Goal: Task Accomplishment & Management: Manage account settings

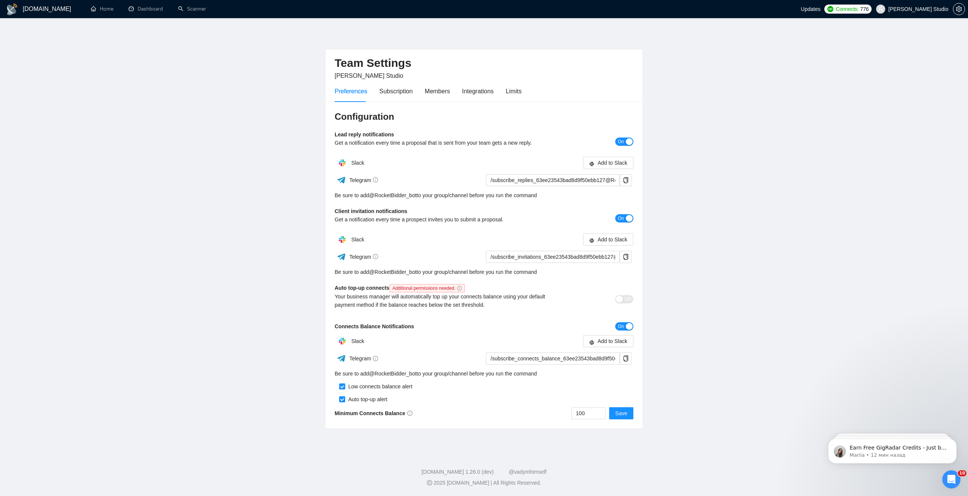
click at [954, 478] on icon "Открыть службу сообщений Intercom" at bounding box center [951, 480] width 12 height 12
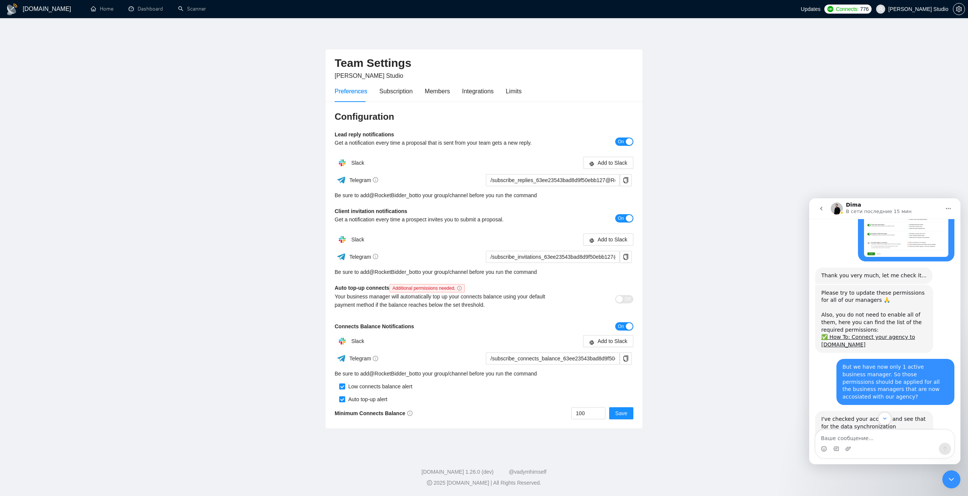
scroll to position [522, 0]
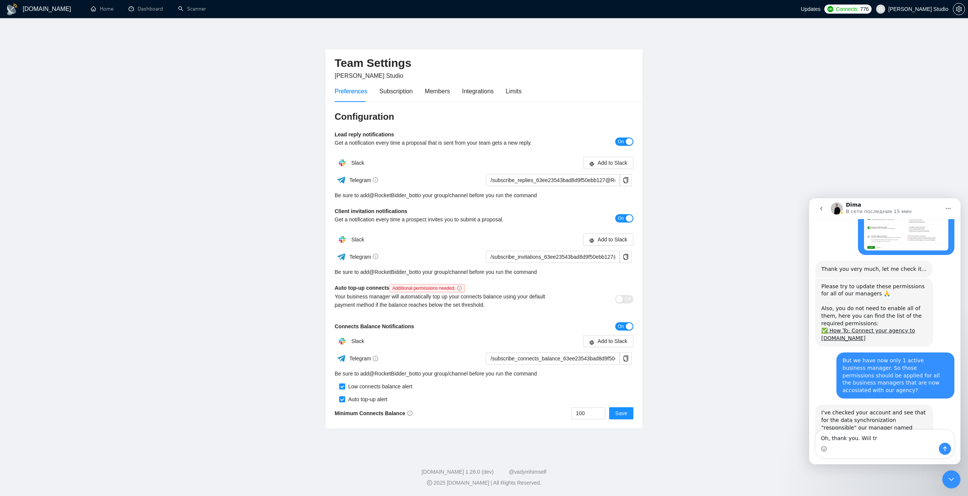
type textarea "Oh, thank you. Wiil try"
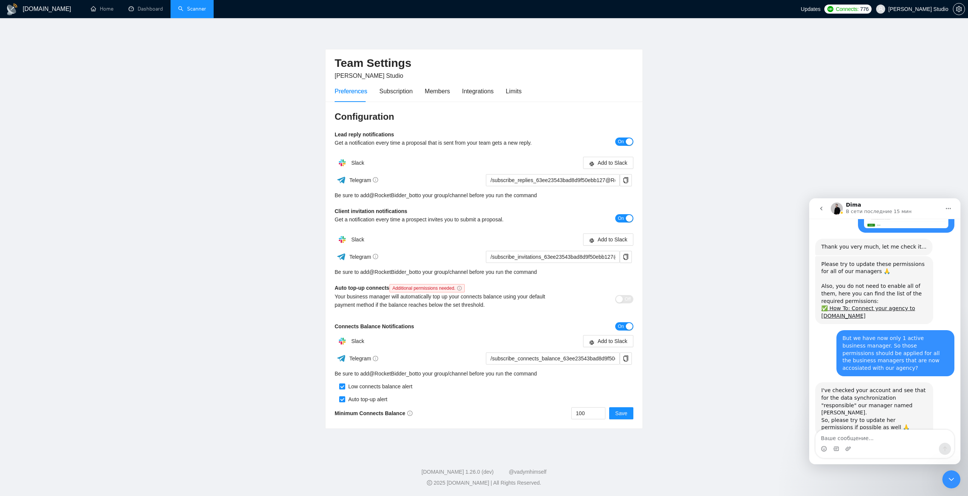
click at [190, 8] on link "Scanner" at bounding box center [192, 9] width 28 height 6
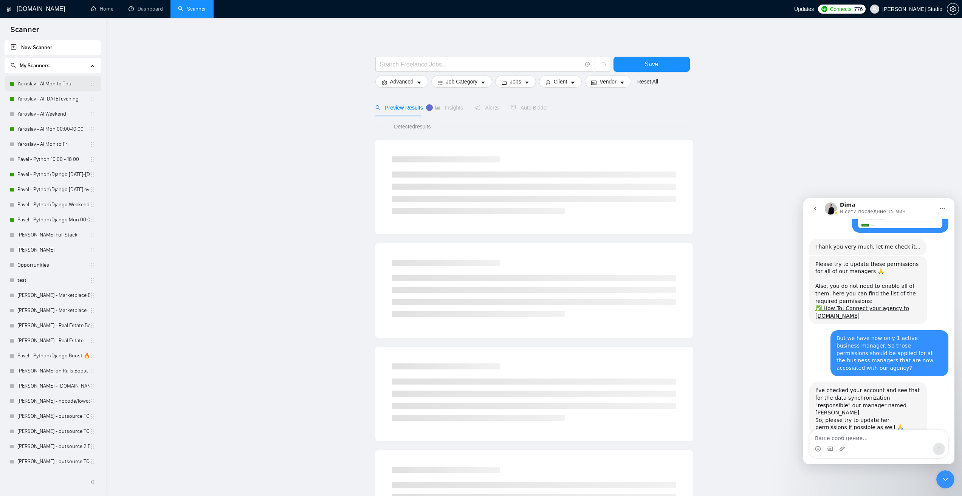
click at [30, 84] on link "Yaroslav - AI Mon to Thu" at bounding box center [53, 83] width 72 height 15
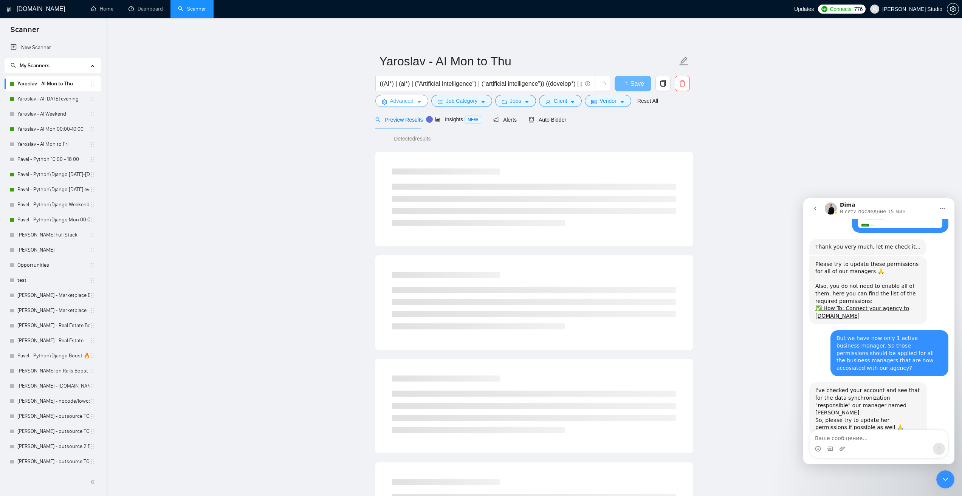
click at [415, 99] on button "Advanced" at bounding box center [401, 101] width 53 height 12
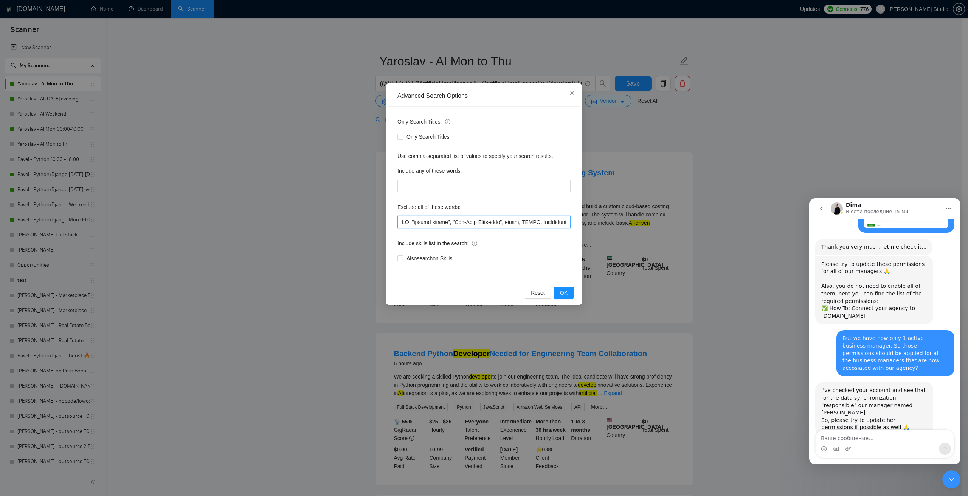
click at [402, 223] on input "text" at bounding box center [483, 222] width 173 height 12
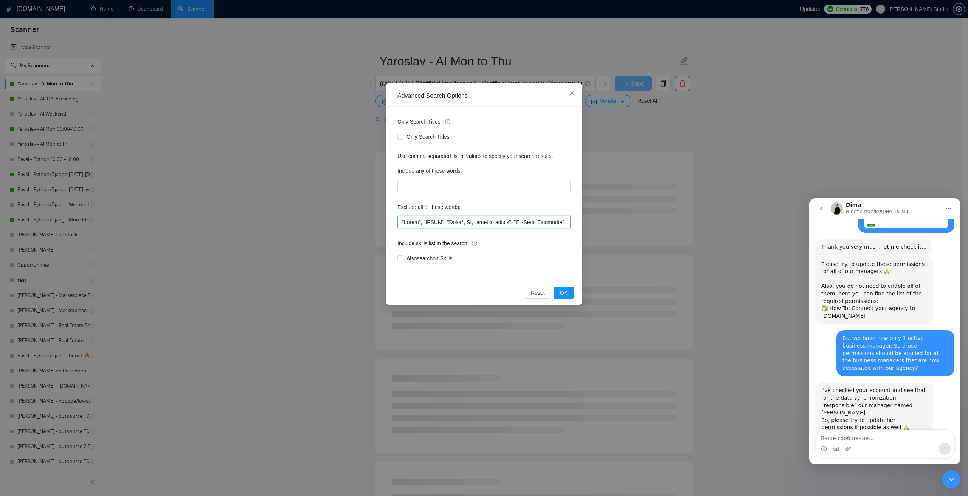
click at [446, 225] on input "text" at bounding box center [483, 222] width 173 height 12
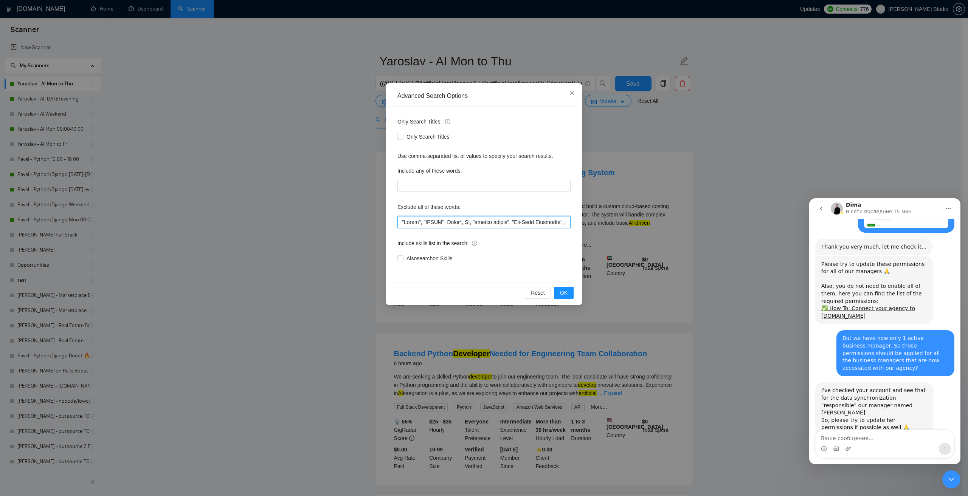
click at [458, 223] on input "text" at bounding box center [483, 222] width 173 height 12
paste input "Metal API"
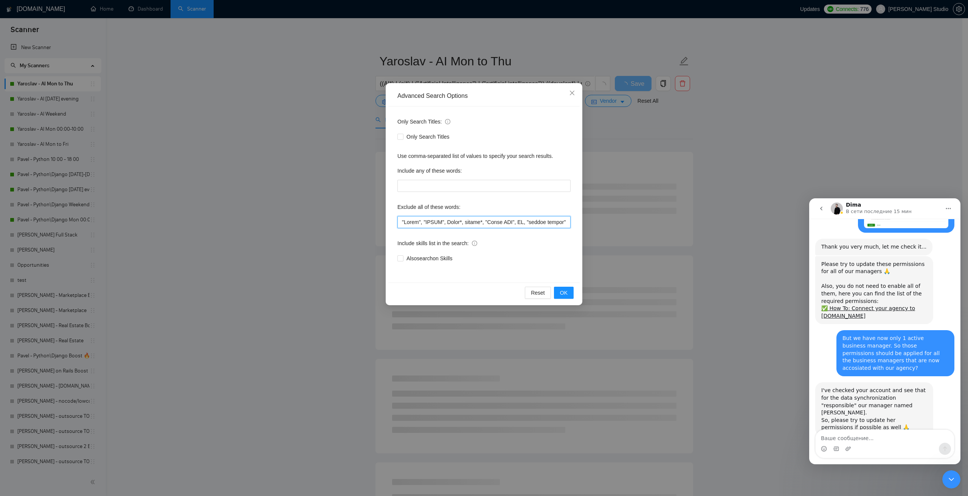
type input ""[PERSON_NAME]", "[PERSON_NAME]", [PERSON_NAME]*, avatar*, "Metal API", AR, "mo…"
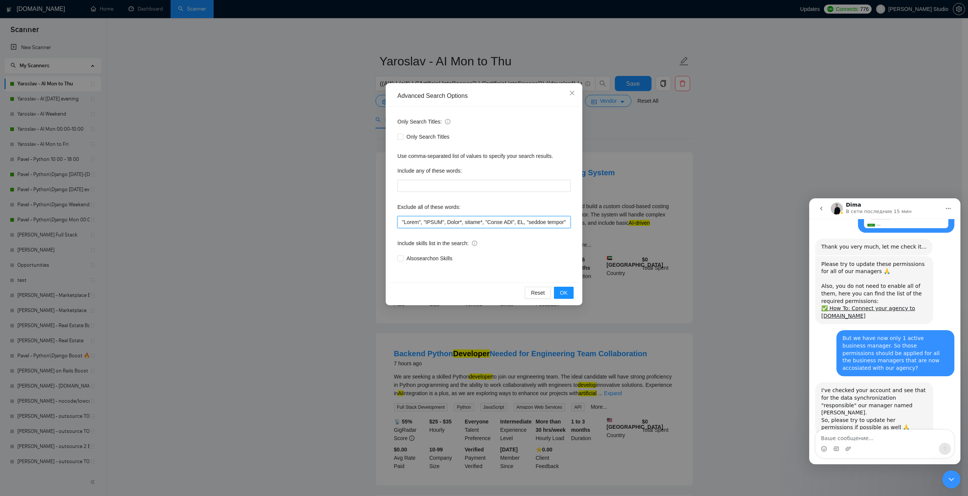
drag, startPoint x: 508, startPoint y: 222, endPoint x: 402, endPoint y: 222, distance: 106.3
click at [402, 222] on input "text" at bounding box center [483, 222] width 173 height 12
click at [562, 290] on span "OK" at bounding box center [564, 293] width 8 height 8
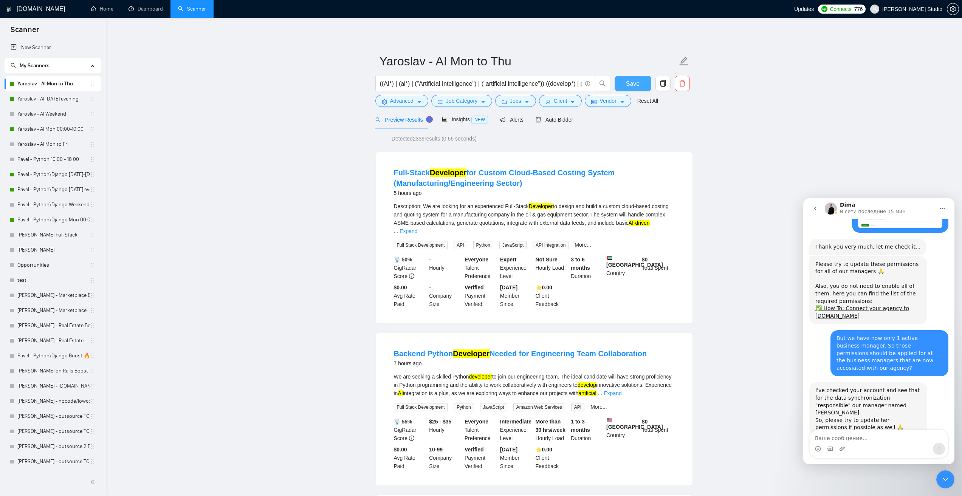
click at [630, 84] on span "Save" at bounding box center [633, 83] width 14 height 9
click at [50, 98] on link "Yaroslav - AI [DATE] evening" at bounding box center [53, 99] width 72 height 15
click at [408, 102] on span "Advanced" at bounding box center [401, 101] width 23 height 8
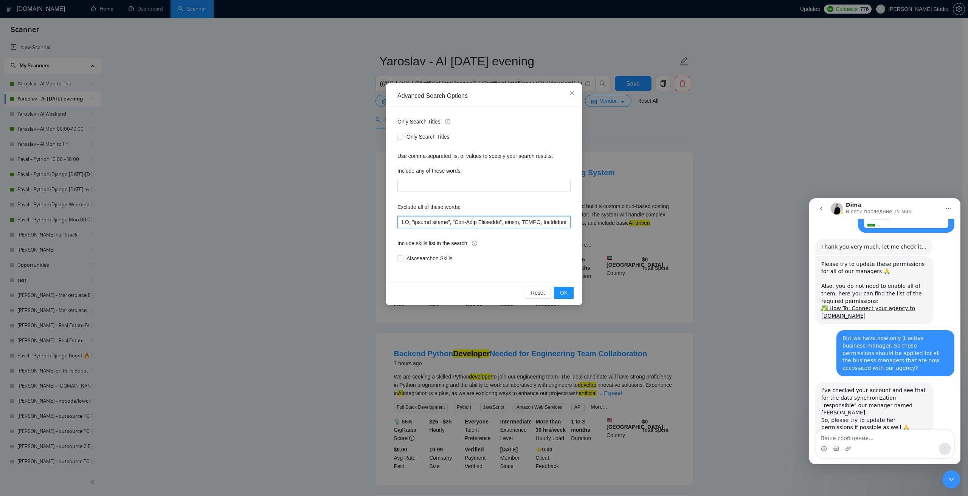
click at [403, 223] on input "text" at bounding box center [483, 222] width 173 height 12
paste input ""[PERSON_NAME]", "[PERSON_NAME]", [PERSON_NAME]*, avatar*, "Metal API","
type input ""[PERSON_NAME]", "[PERSON_NAME]", [PERSON_NAME]*, avatar*, "Metal API", AR, "mo…"
click at [566, 291] on span "OK" at bounding box center [564, 293] width 8 height 8
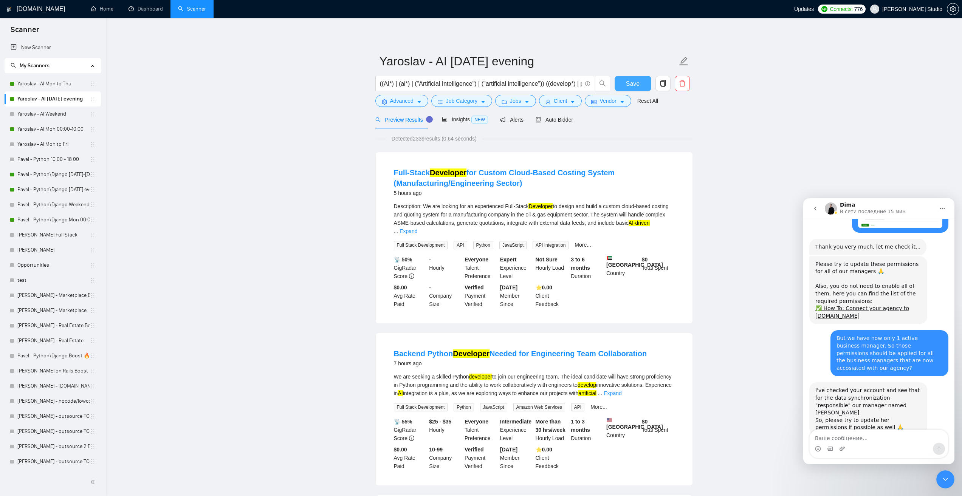
click at [632, 84] on span "Save" at bounding box center [633, 83] width 14 height 9
click at [50, 126] on link "Yaroslav - AI Mon 00:00-10:00" at bounding box center [53, 129] width 72 height 15
click at [415, 101] on button "Advanced" at bounding box center [401, 101] width 53 height 12
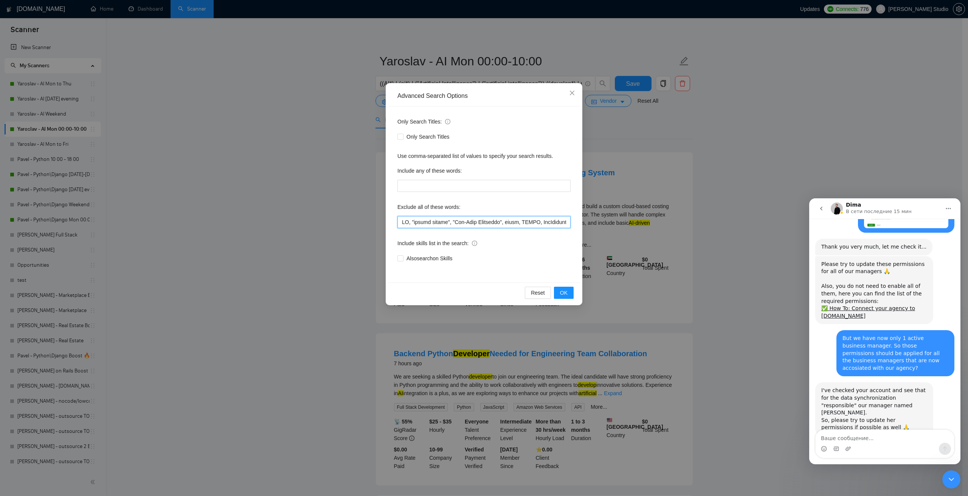
click at [402, 220] on input "text" at bounding box center [483, 222] width 173 height 12
paste input ""[PERSON_NAME]", "[PERSON_NAME]", [PERSON_NAME]*, avatar*, "Metal API","
type input ""[PERSON_NAME]", "[PERSON_NAME]", [PERSON_NAME]*, avatar*, "Metal API", AR, "mo…"
click at [565, 292] on span "OK" at bounding box center [564, 293] width 8 height 8
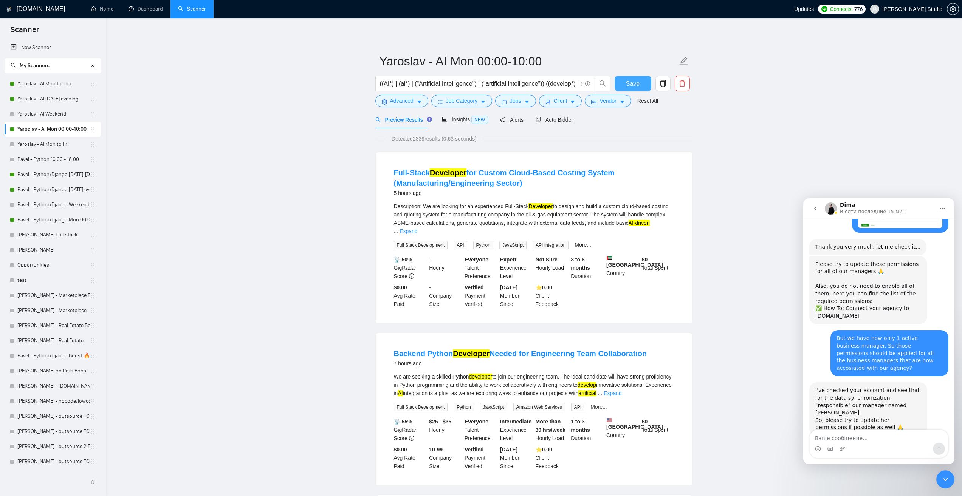
click at [634, 83] on span "Save" at bounding box center [633, 83] width 14 height 9
click at [410, 101] on span "Advanced" at bounding box center [401, 101] width 23 height 8
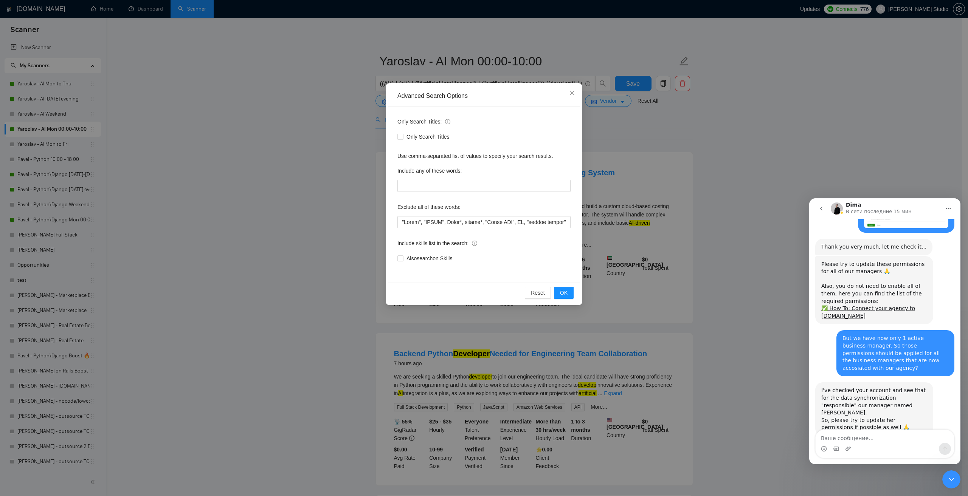
click at [599, 141] on div "Advanced Search Options Only Search Titles: Only Search Titles Use comma-separa…" at bounding box center [484, 248] width 968 height 496
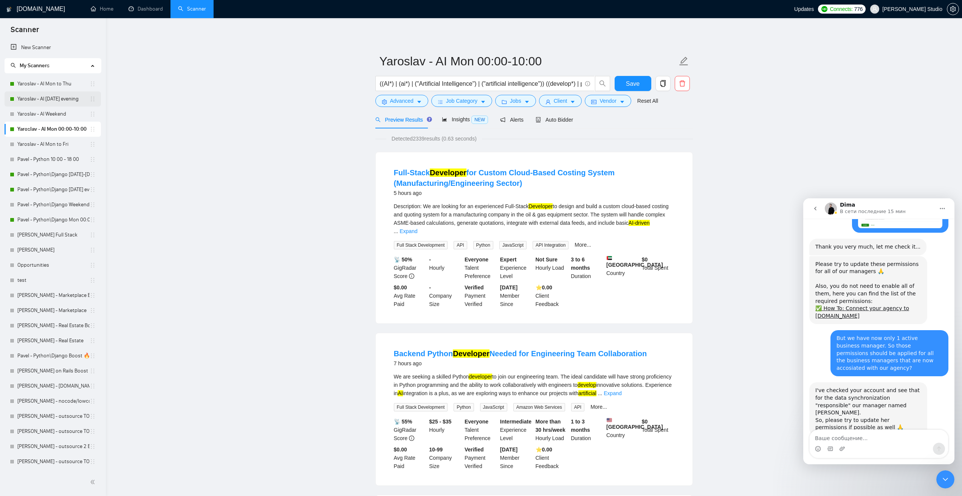
click at [69, 98] on link "Yaroslav - AI [DATE] evening" at bounding box center [53, 99] width 72 height 15
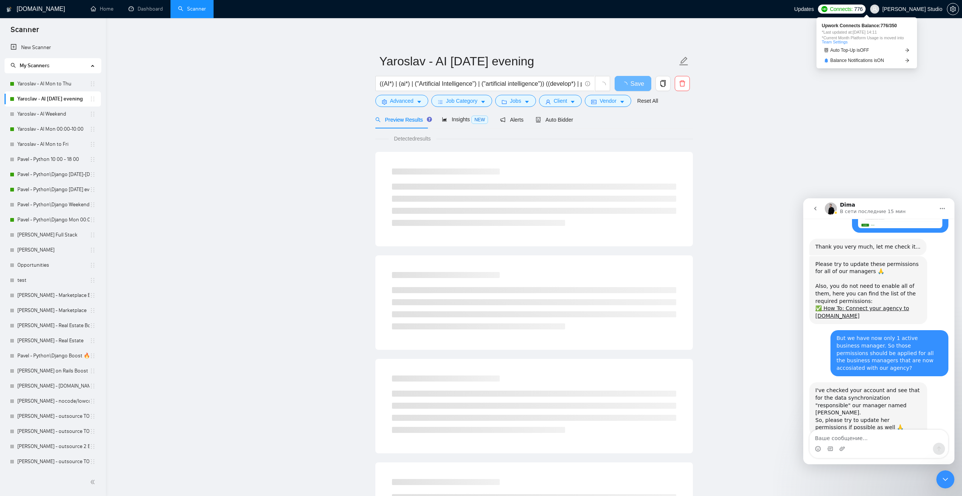
click at [853, 9] on span "Connects:" at bounding box center [841, 9] width 23 height 8
click at [864, 51] on span "Auto Top-Up is OFF" at bounding box center [850, 50] width 39 height 5
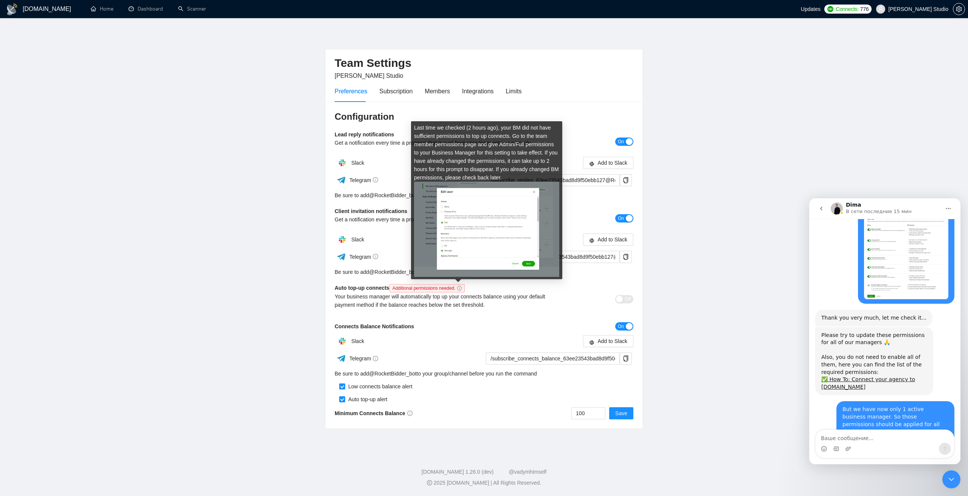
scroll to position [545, 0]
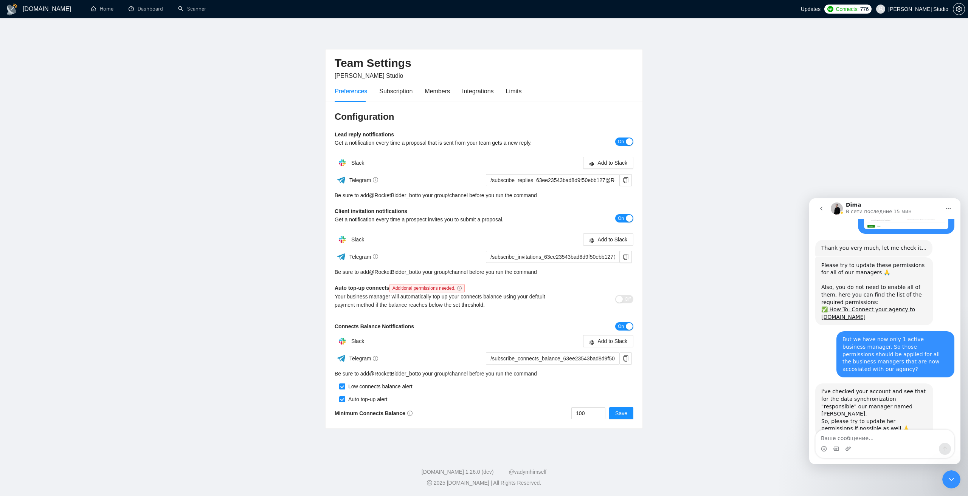
click at [952, 209] on button "Главная" at bounding box center [948, 209] width 14 height 14
click at [876, 150] on main "Team Settings Sloboda Studio Preferences Subscription Members Integrations Limi…" at bounding box center [484, 234] width 944 height 408
click at [950, 476] on icon "Закрыть службу сообщений Intercom" at bounding box center [951, 479] width 9 height 9
